Goal: Information Seeking & Learning: Learn about a topic

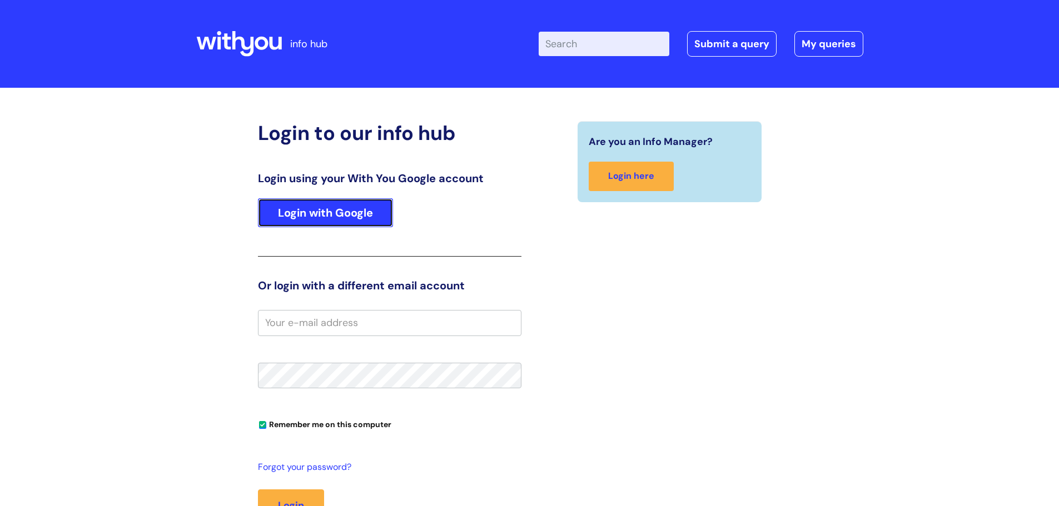
click at [341, 209] on link "Login with Google" at bounding box center [325, 212] width 135 height 29
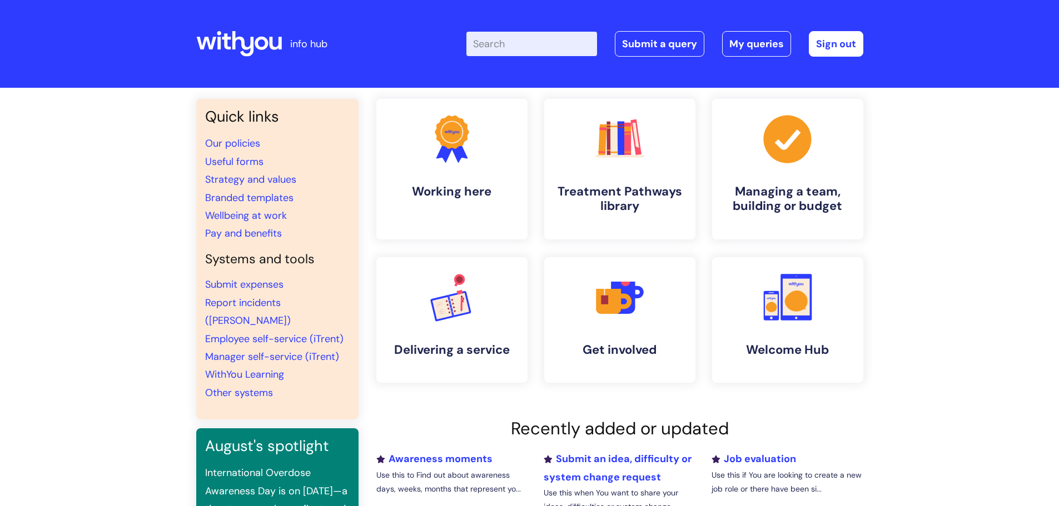
click at [520, 42] on input "Enter your search term here..." at bounding box center [531, 44] width 131 height 24
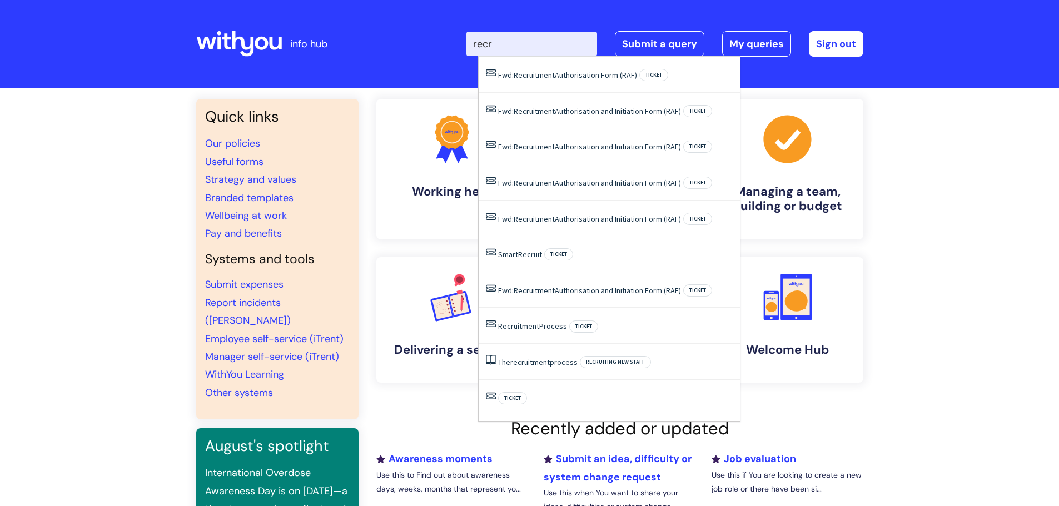
type input "recr"
click at [949, 167] on div "Quick links Our policies Useful forms Strategy and values Branded templates Wel…" at bounding box center [529, 381] width 1059 height 586
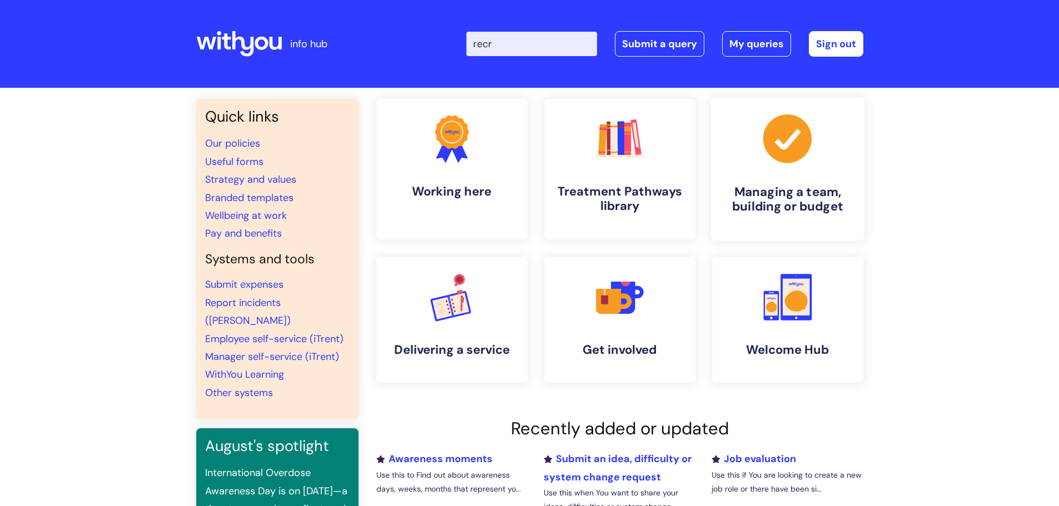
click at [801, 161] on icon ".cls-1{fill:#a53144;stroke-width:0px;}" at bounding box center [787, 138] width 55 height 55
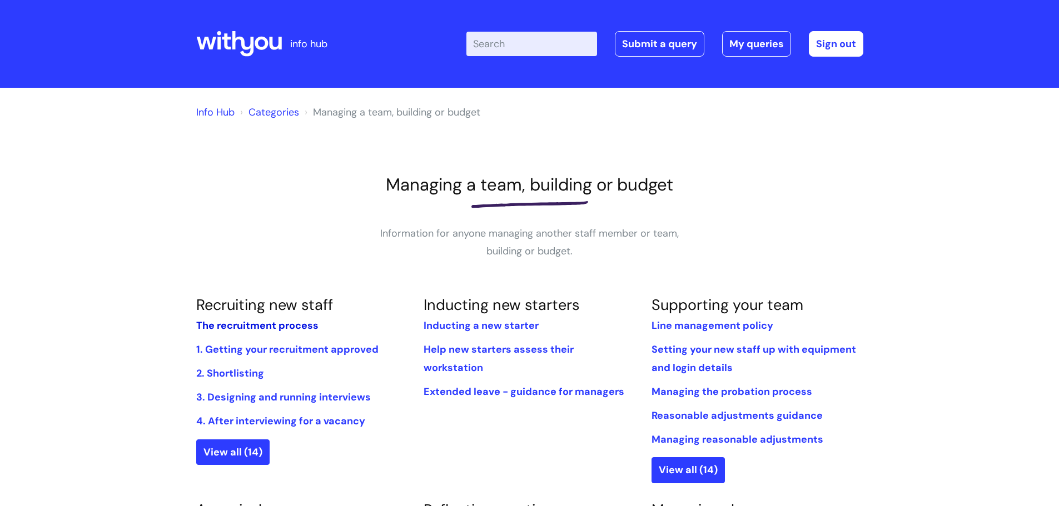
click at [232, 325] on link "The recruitment process" at bounding box center [257, 325] width 122 height 13
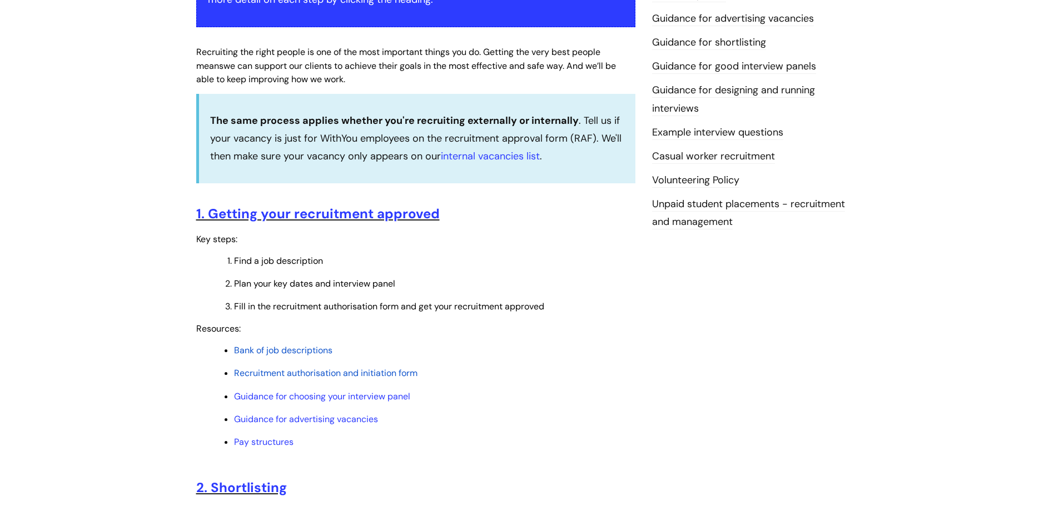
scroll to position [278, 0]
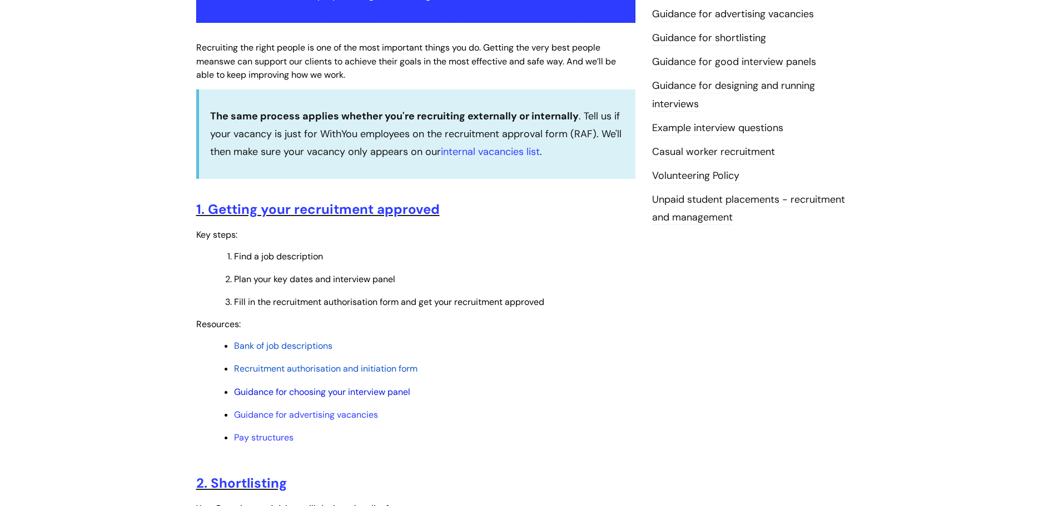
click at [362, 392] on link "Guidance for choosing your interview panel" at bounding box center [322, 392] width 176 height 12
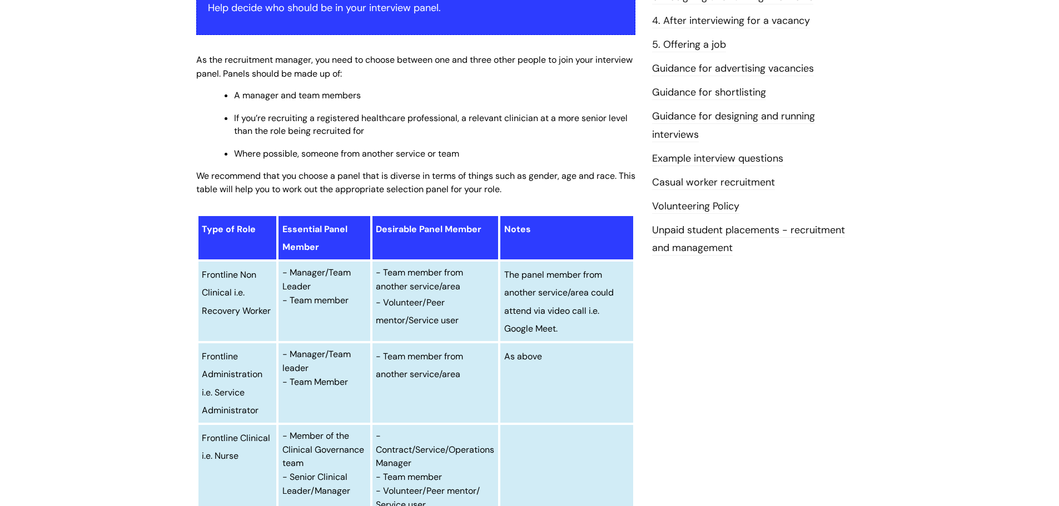
scroll to position [278, 0]
